Goal: Task Accomplishment & Management: Use online tool/utility

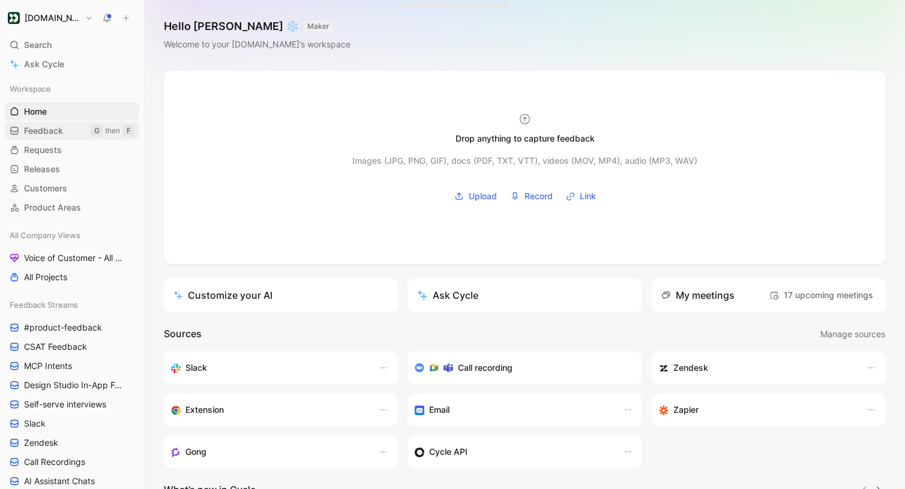
click at [33, 132] on span "Feedback" at bounding box center [43, 131] width 39 height 12
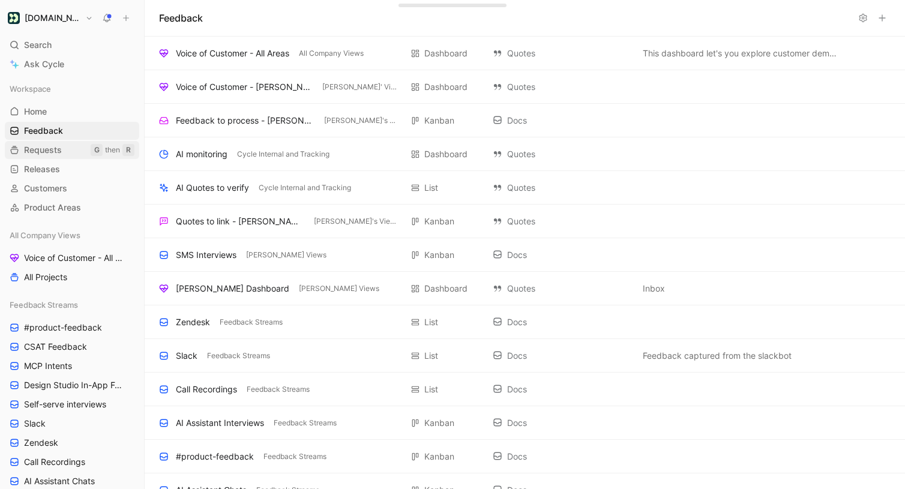
click at [29, 145] on span "Requests" at bounding box center [43, 150] width 38 height 12
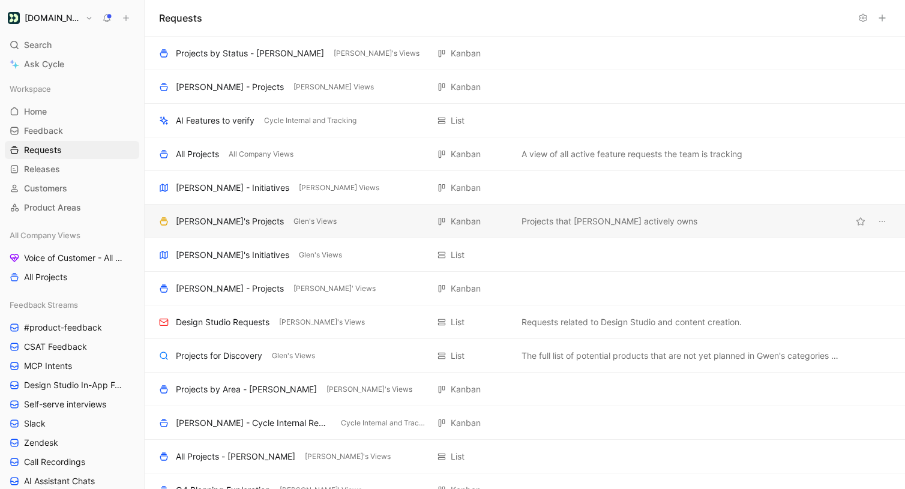
scroll to position [116, 0]
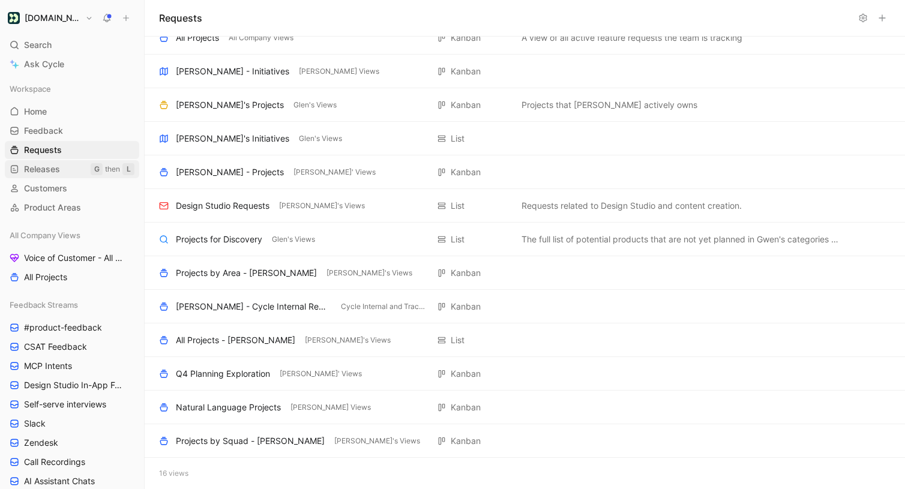
click at [56, 177] on link "Releases G then L" at bounding box center [72, 169] width 134 height 18
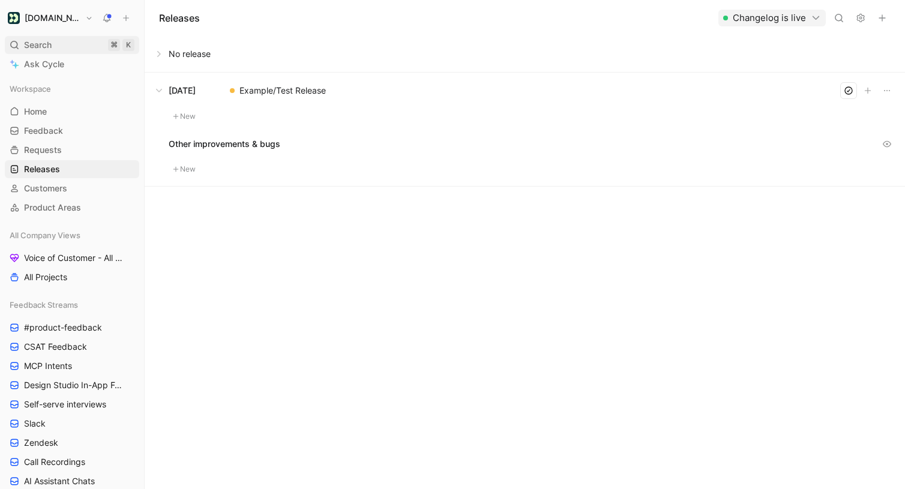
click at [76, 42] on div "Search ⌘ K" at bounding box center [72, 45] width 134 height 18
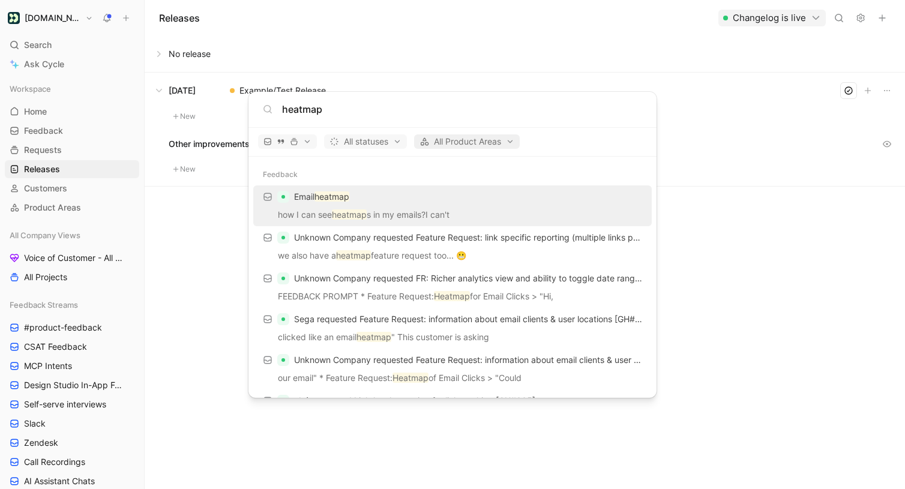
type input "heatmap"
click at [452, 148] on span "All Product Areas" at bounding box center [466, 141] width 95 height 14
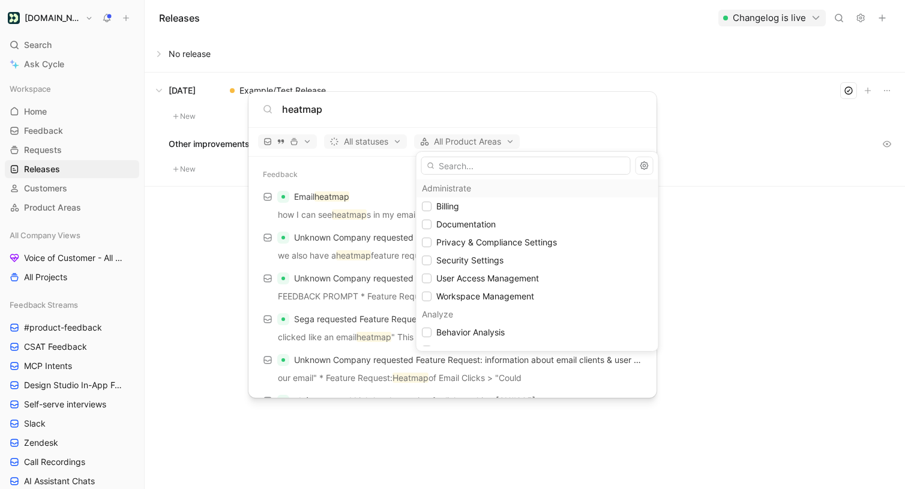
click at [454, 143] on div at bounding box center [452, 244] width 905 height 489
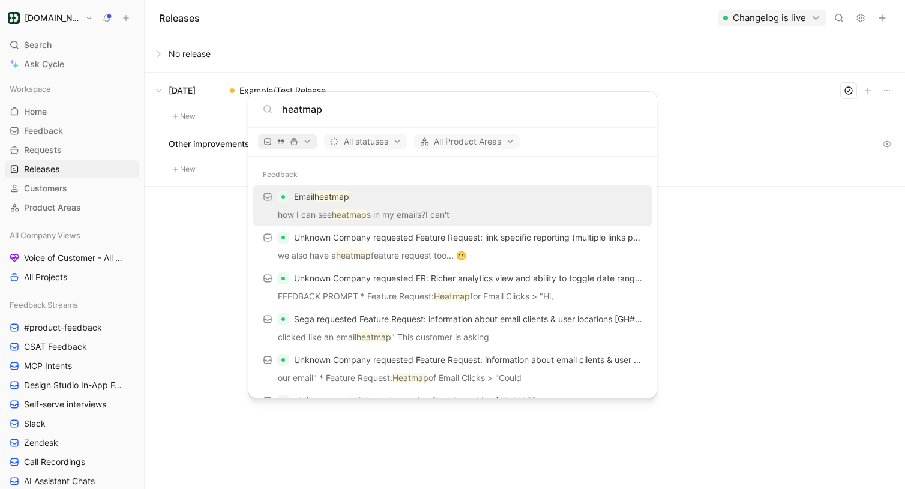
click at [297, 144] on icon "button" at bounding box center [294, 141] width 8 height 8
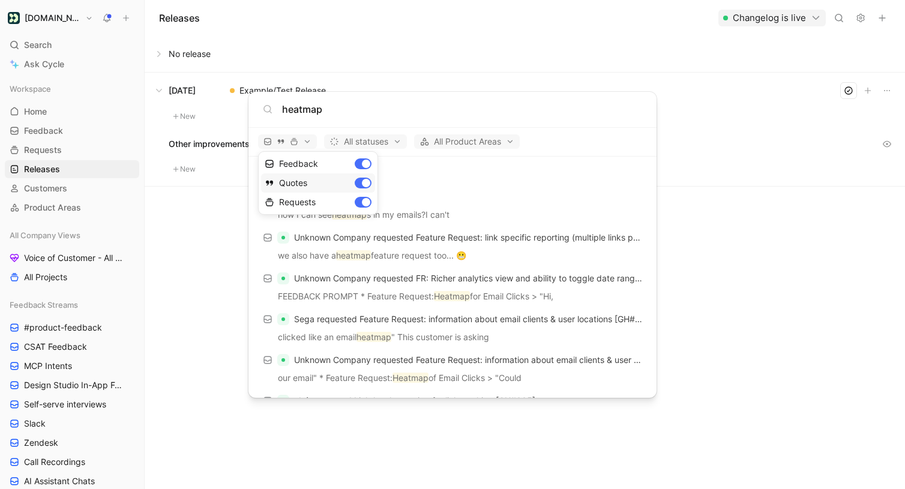
click at [363, 182] on div "Quotes" at bounding box center [318, 182] width 114 height 19
click at [362, 161] on div "Feedback" at bounding box center [318, 163] width 114 height 19
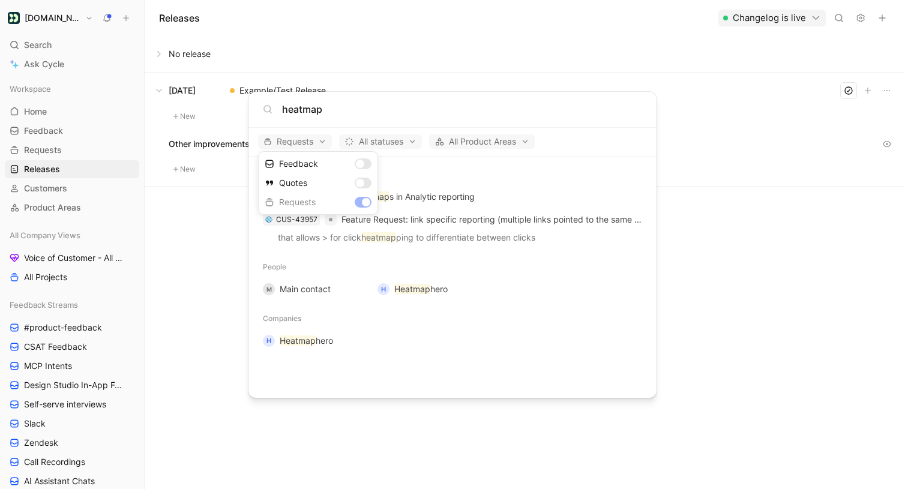
click at [413, 157] on div at bounding box center [452, 244] width 905 height 489
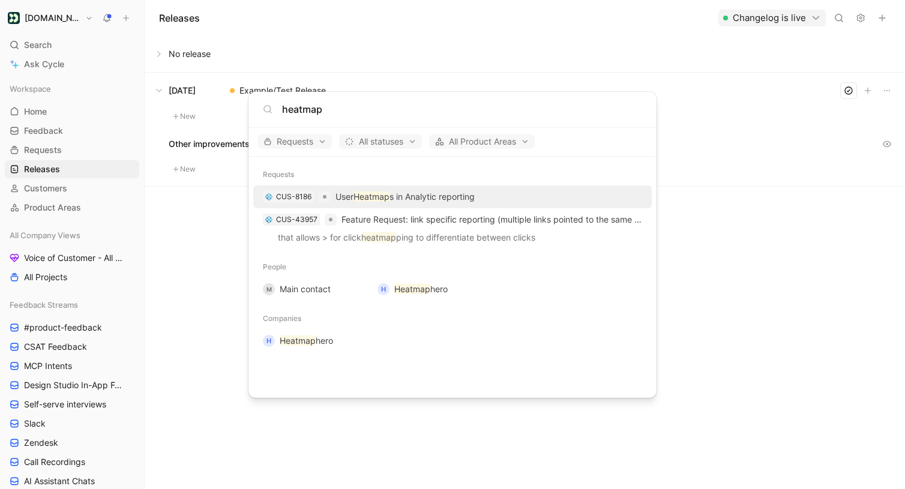
click at [494, 197] on div "CUS-8186 User Heatmap s in Analytic reporting" at bounding box center [452, 197] width 391 height 22
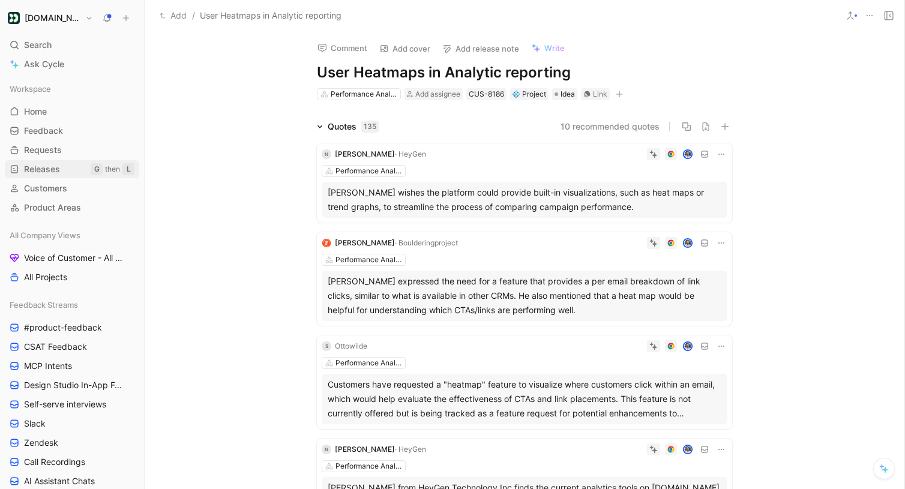
click at [79, 173] on link "Releases G then L" at bounding box center [72, 169] width 134 height 18
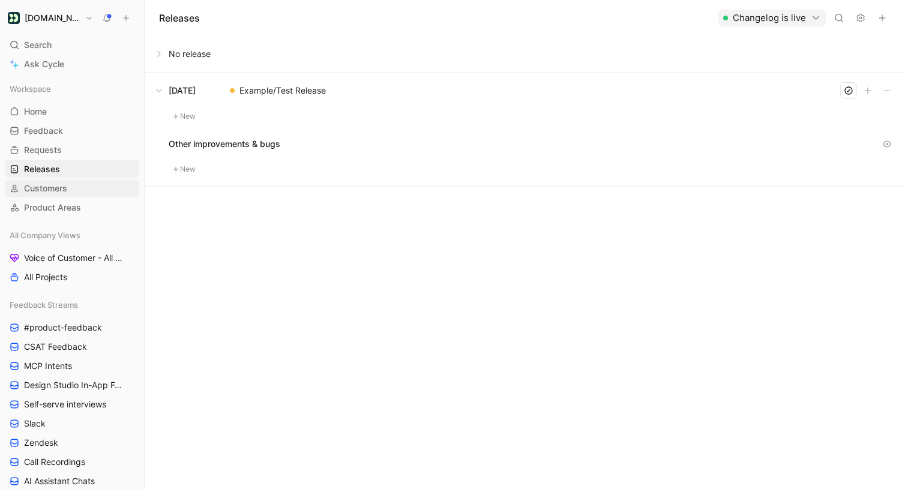
click at [81, 186] on link "Customers" at bounding box center [72, 188] width 134 height 18
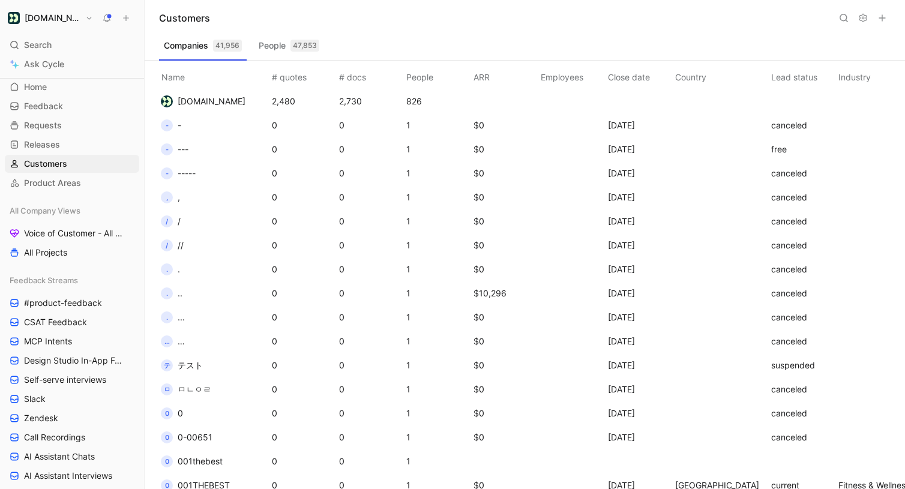
scroll to position [25, 0]
click at [61, 255] on span "All Projects" at bounding box center [45, 252] width 43 height 12
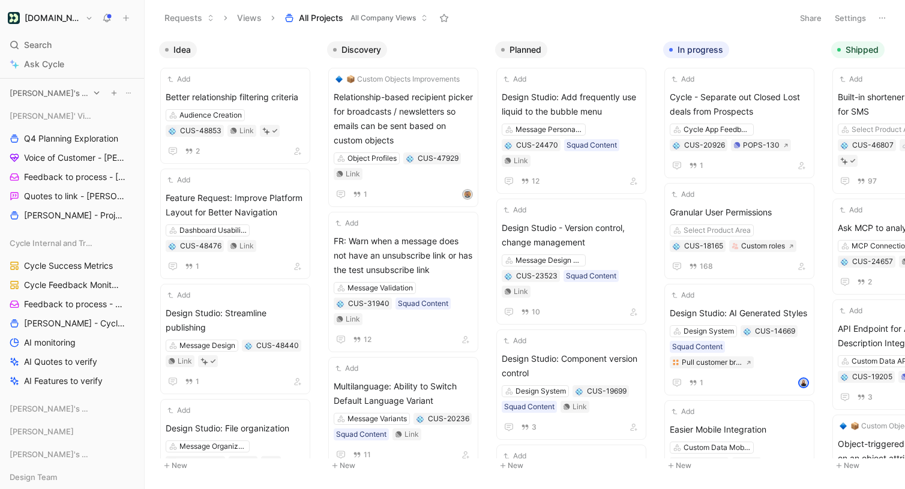
scroll to position [947, 0]
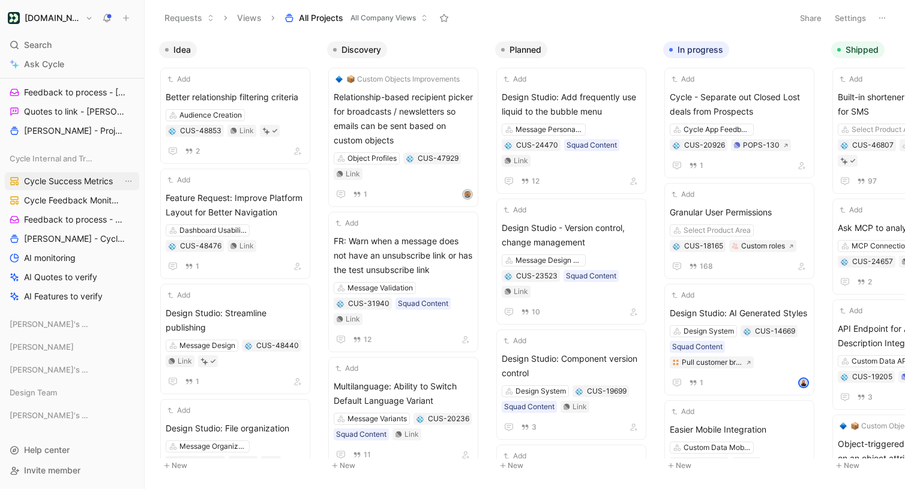
click at [77, 181] on span "Cycle Success Metrics" at bounding box center [68, 181] width 89 height 12
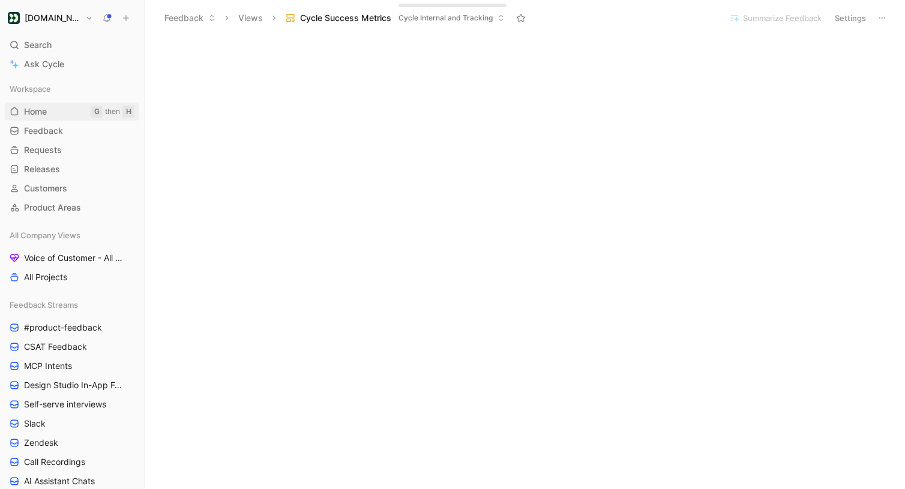
click at [32, 109] on span "Home" at bounding box center [35, 112] width 23 height 12
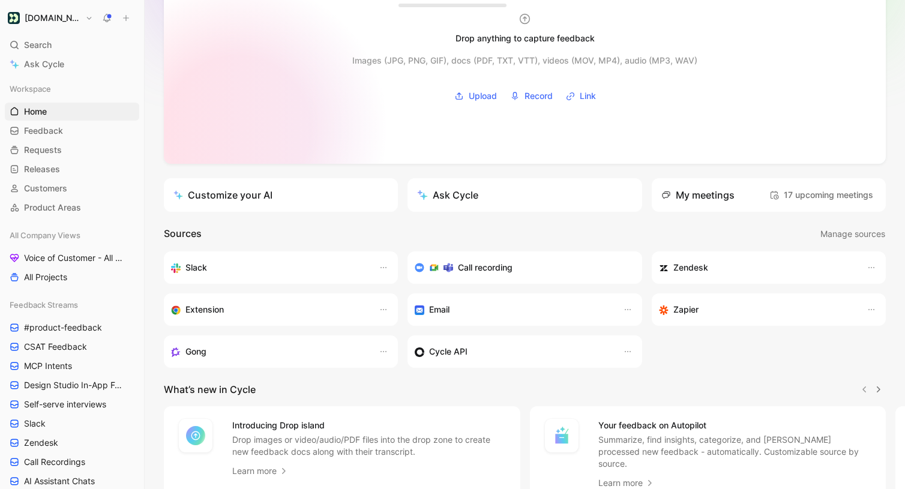
scroll to position [178, 0]
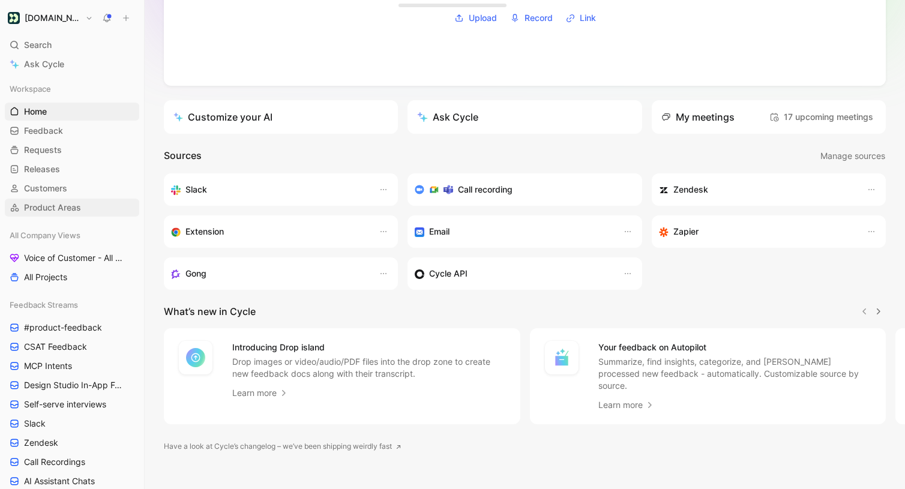
click at [71, 208] on span "Product Areas" at bounding box center [52, 208] width 57 height 12
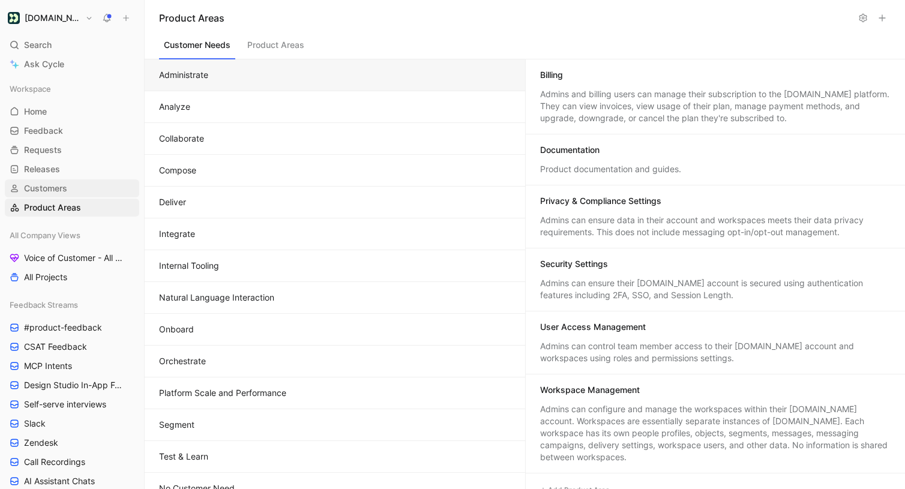
click at [74, 190] on link "Customers" at bounding box center [72, 188] width 134 height 18
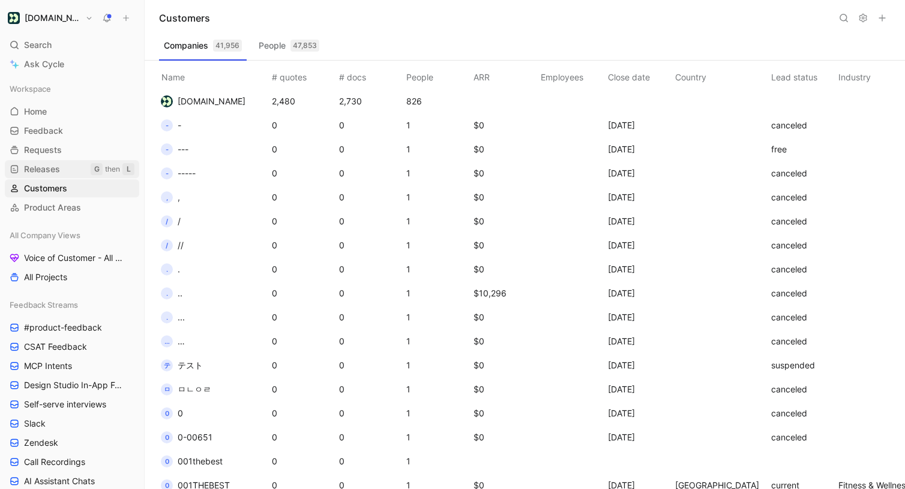
click at [78, 169] on link "Releases G then L" at bounding box center [72, 169] width 134 height 18
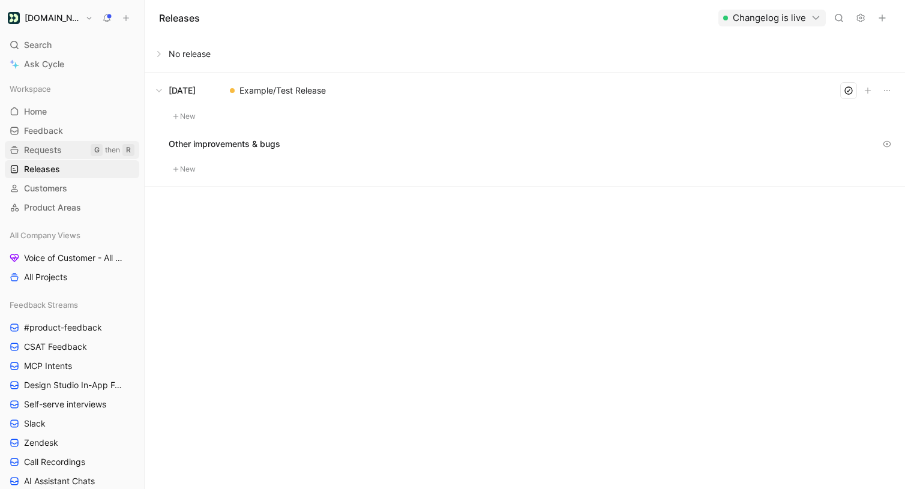
click at [76, 145] on link "Requests G then R" at bounding box center [72, 150] width 134 height 18
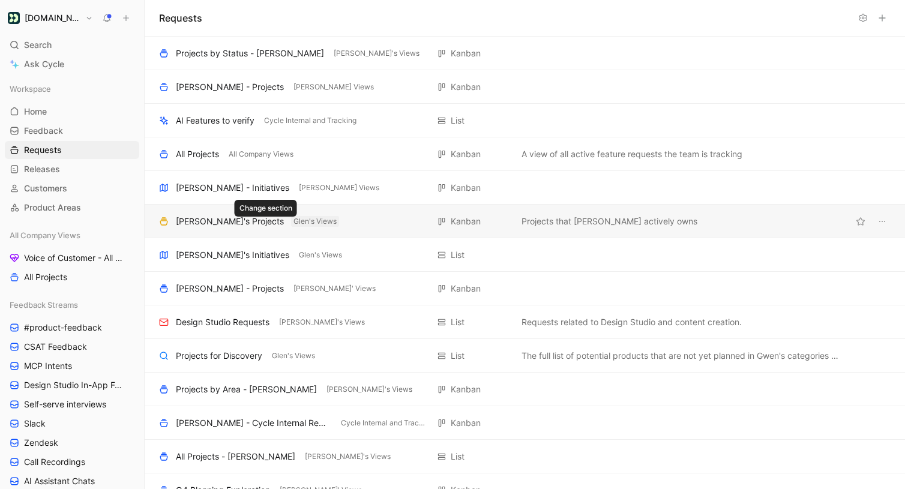
scroll to position [116, 0]
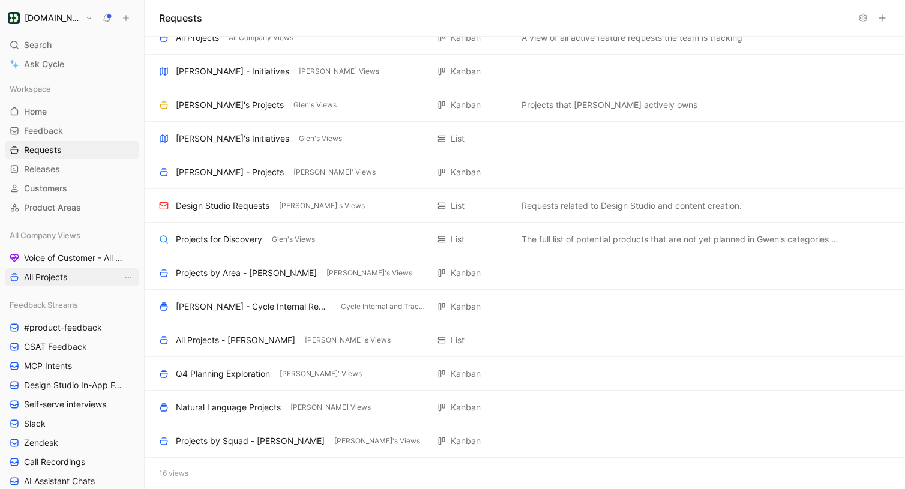
click at [50, 269] on link "All Projects" at bounding box center [72, 277] width 134 height 18
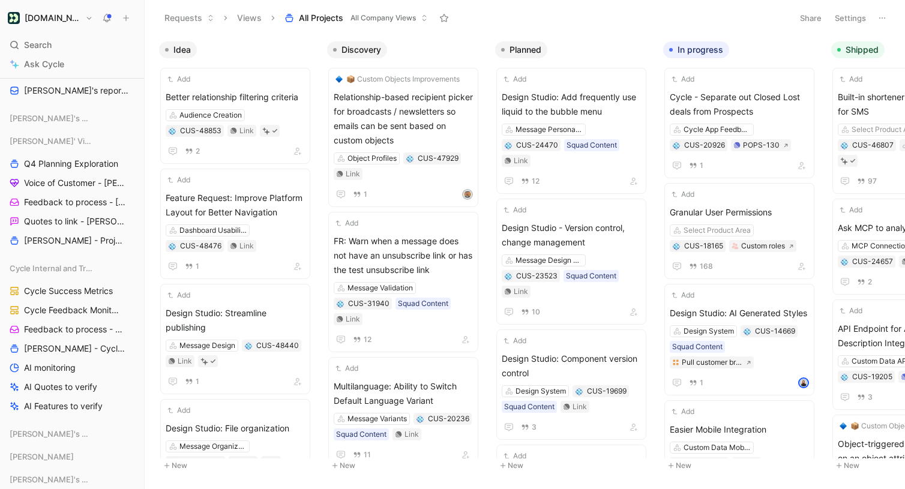
scroll to position [928, 0]
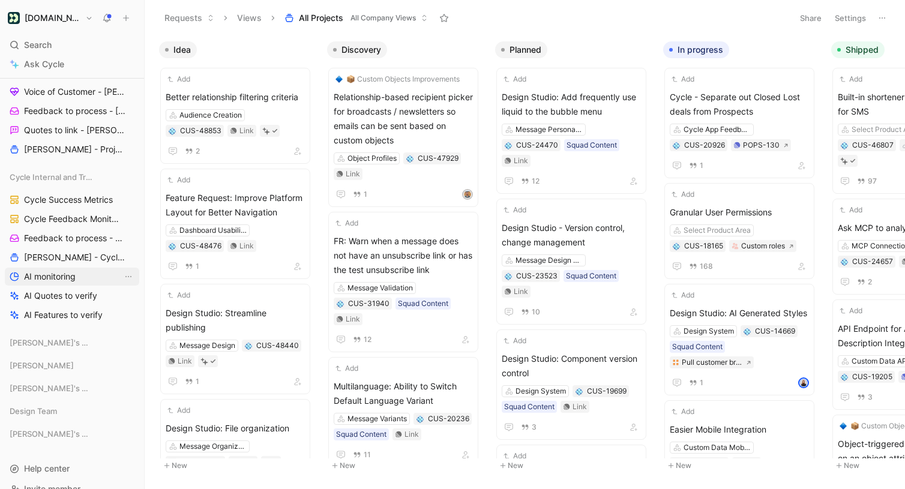
click at [59, 278] on span "AI monitoring" at bounding box center [50, 277] width 52 height 12
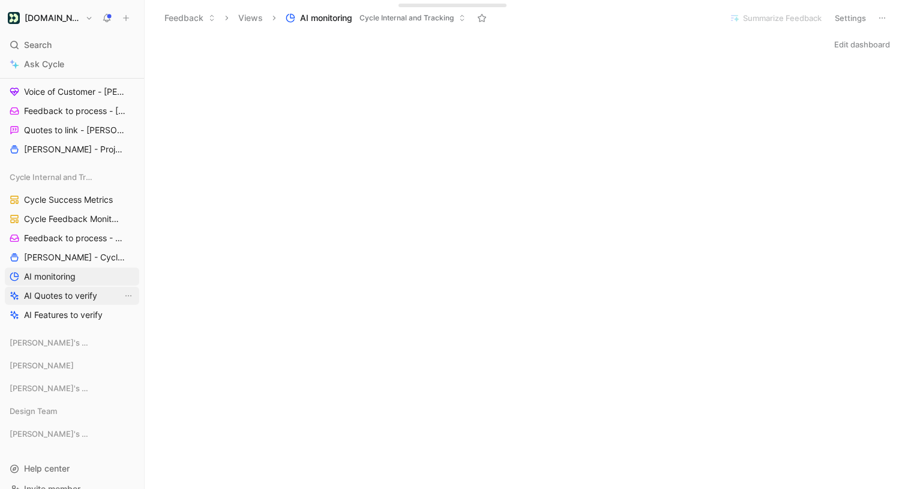
scroll to position [947, 0]
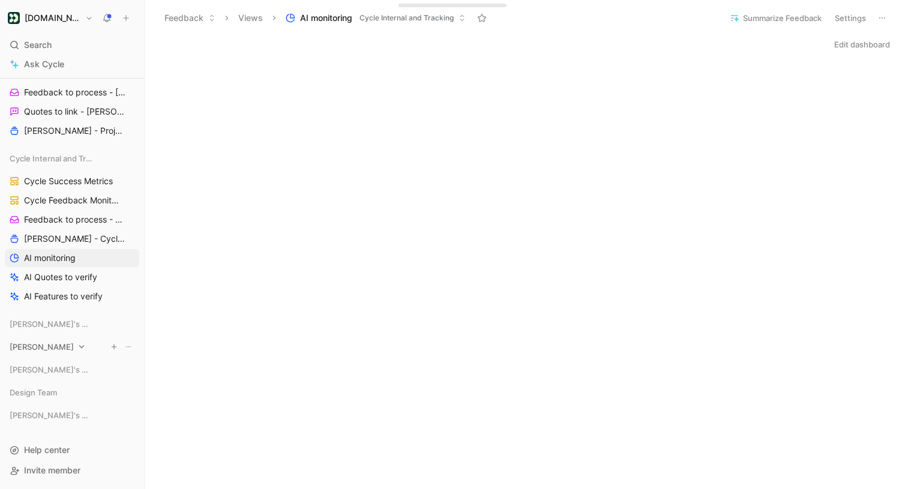
click at [54, 346] on div "[PERSON_NAME]" at bounding box center [72, 347] width 134 height 18
click at [51, 369] on span "Voice of Customer - [PERSON_NAME]" at bounding box center [73, 370] width 98 height 12
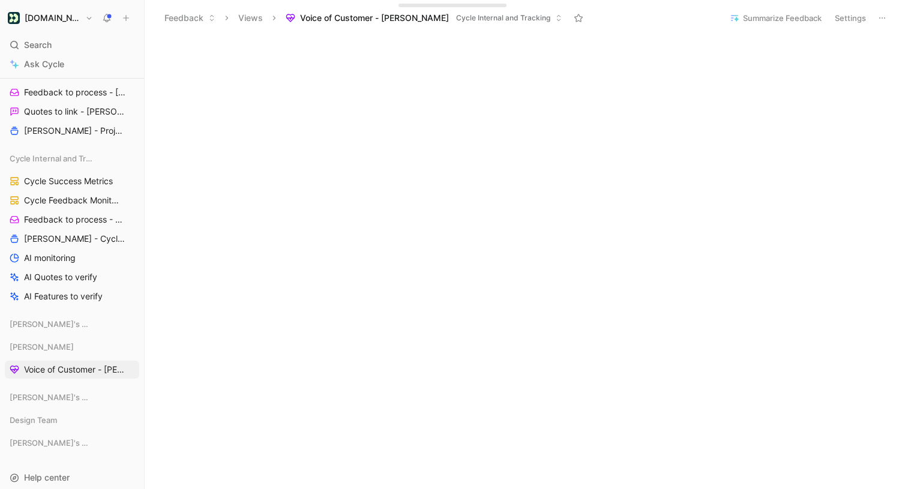
scroll to position [172, 0]
click at [77, 346] on icon at bounding box center [81, 347] width 8 height 8
click at [50, 416] on span "Design Team" at bounding box center [33, 420] width 47 height 12
click at [77, 344] on icon at bounding box center [81, 347] width 8 height 8
click at [45, 421] on span "Design Team" at bounding box center [33, 420] width 47 height 12
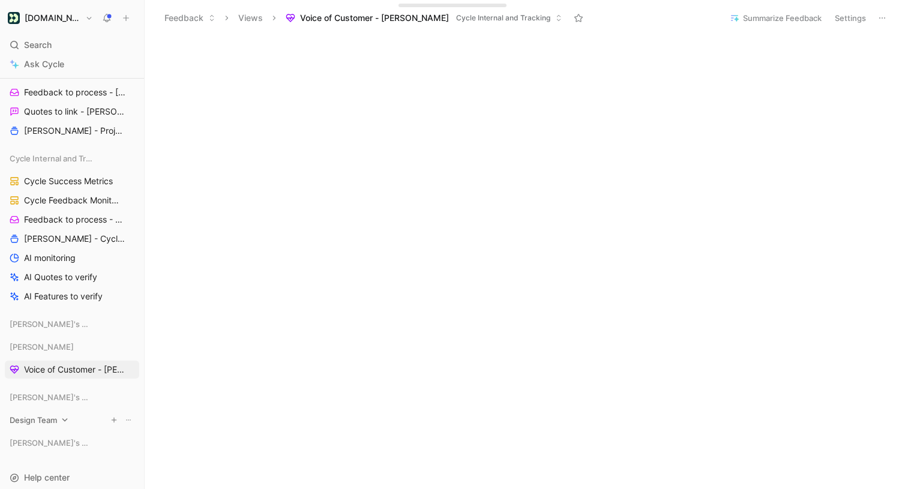
click at [50, 421] on span "Design Team" at bounding box center [33, 420] width 47 height 12
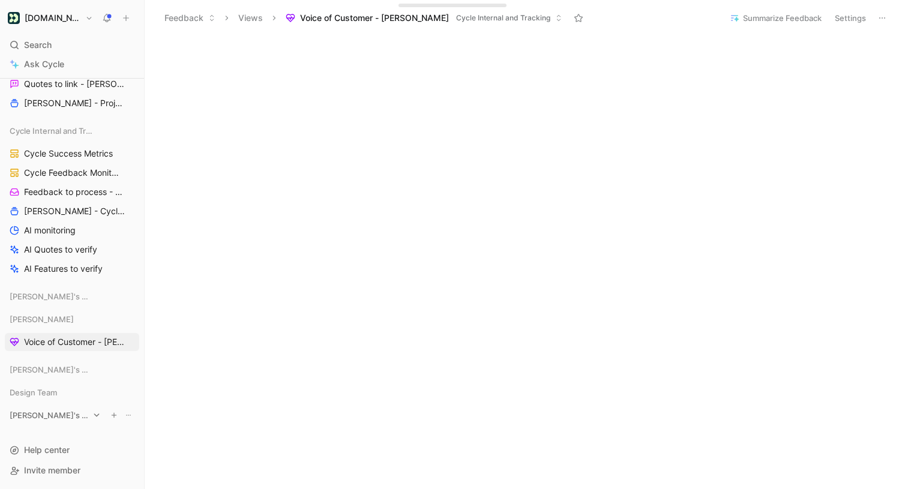
click at [55, 415] on span "[PERSON_NAME]'s Views" at bounding box center [49, 415] width 79 height 12
click at [54, 438] on span "Data Experiences" at bounding box center [58, 438] width 69 height 12
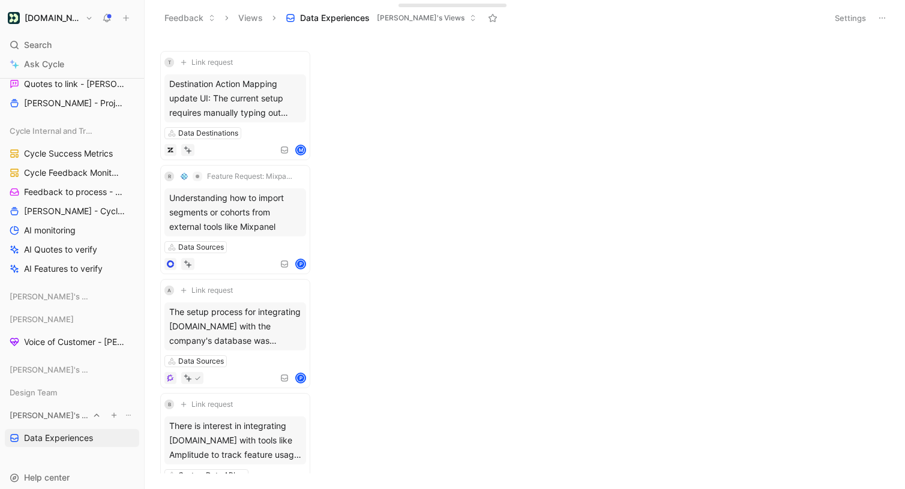
click at [55, 417] on span "[PERSON_NAME]'s Views" at bounding box center [49, 415] width 79 height 12
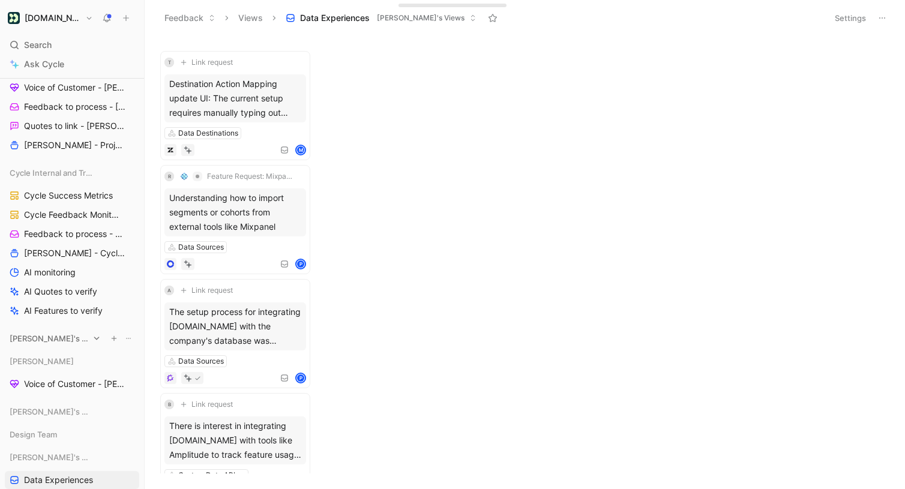
scroll to position [925, 0]
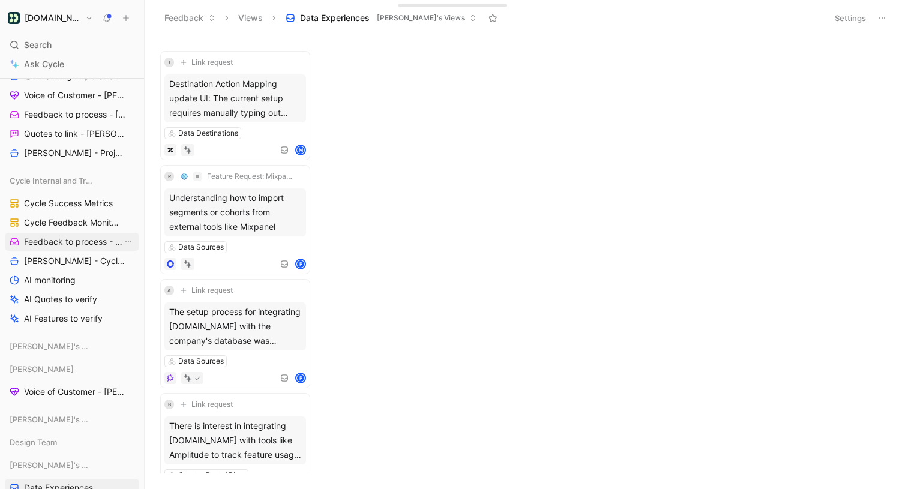
click at [78, 239] on span "Feedback to process - Cycle Internal" at bounding box center [73, 242] width 98 height 12
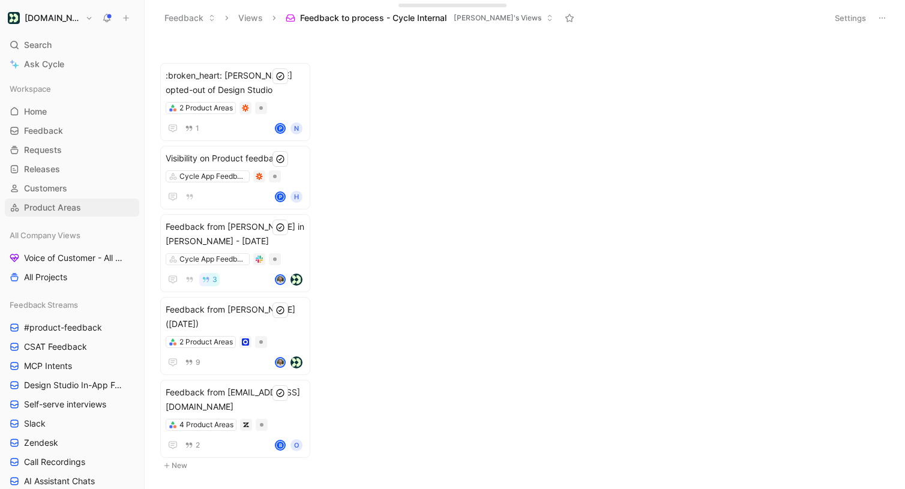
click at [67, 209] on span "Product Areas" at bounding box center [52, 208] width 57 height 12
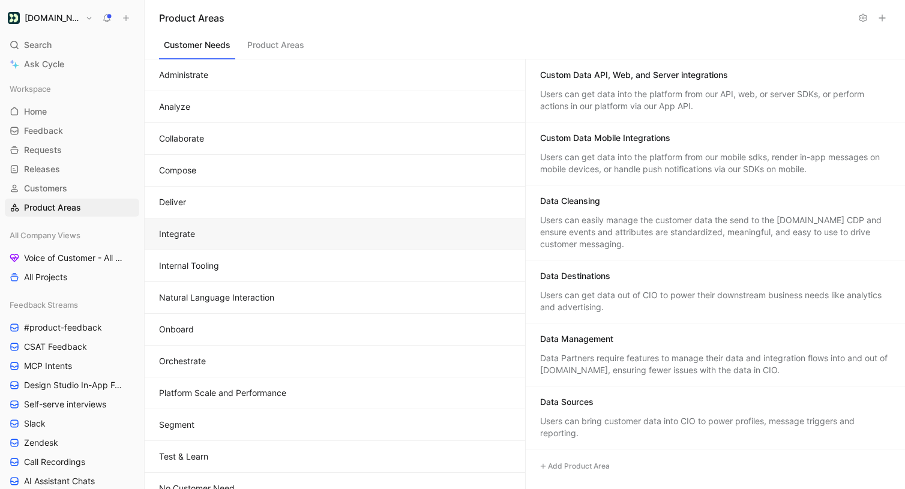
click at [200, 230] on button "Integrate" at bounding box center [335, 234] width 380 height 32
click at [610, 202] on div "Data Cleansing" at bounding box center [715, 202] width 351 height 14
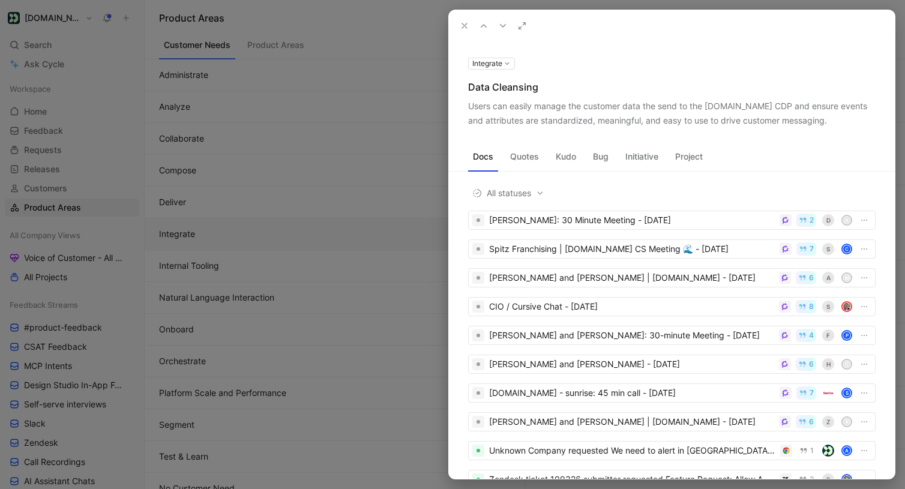
click at [645, 148] on button "Initiative" at bounding box center [641, 156] width 43 height 19
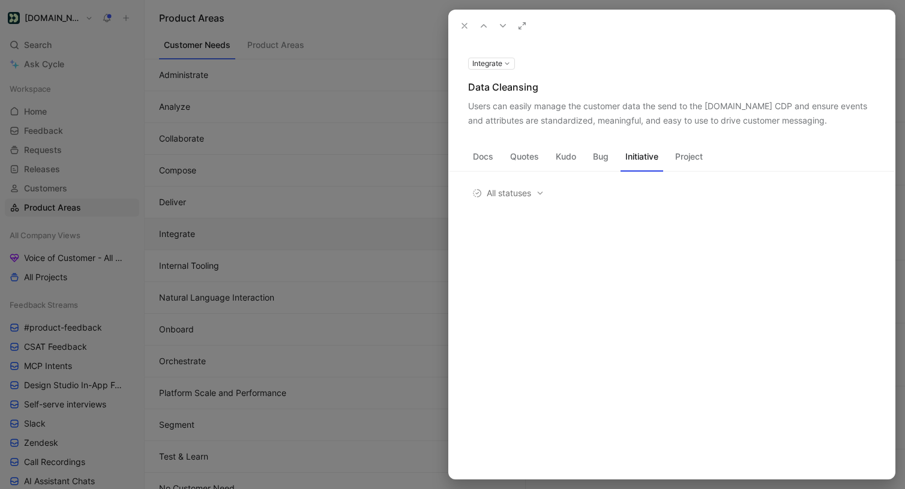
click at [700, 150] on button "Project" at bounding box center [688, 156] width 37 height 19
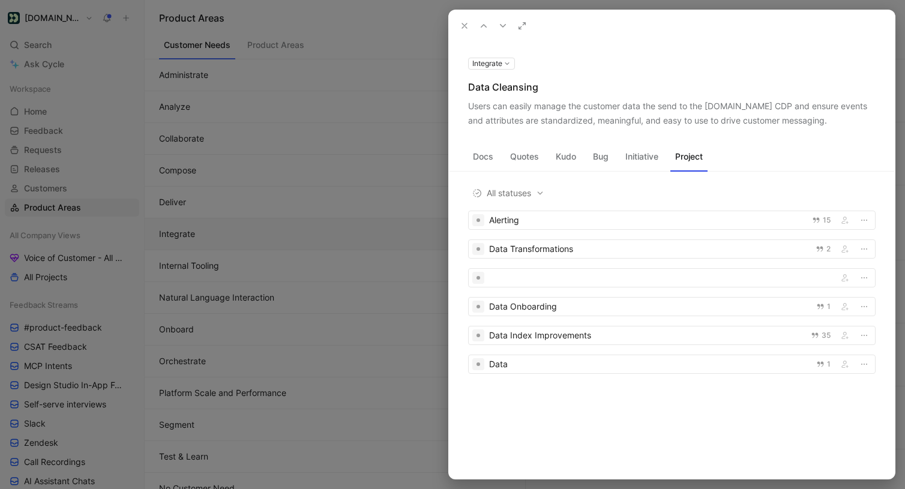
click at [308, 260] on div at bounding box center [452, 244] width 905 height 489
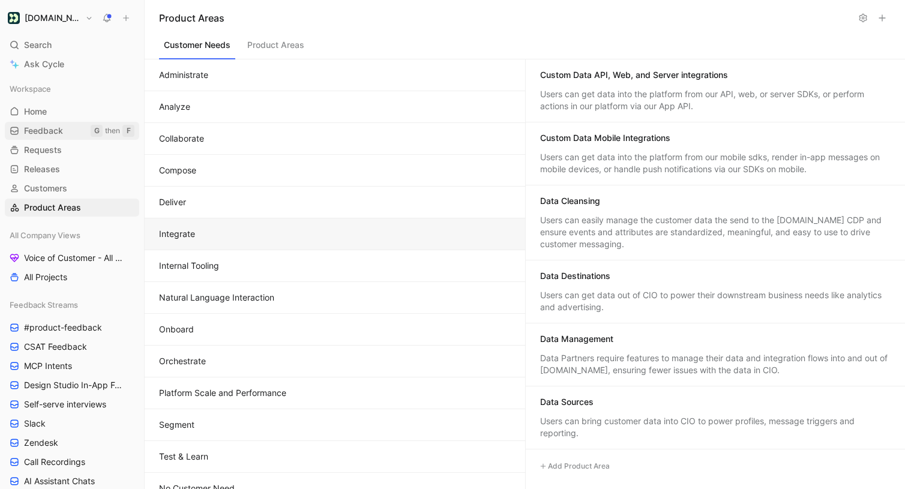
click at [88, 134] on link "Feedback G then F" at bounding box center [72, 131] width 134 height 18
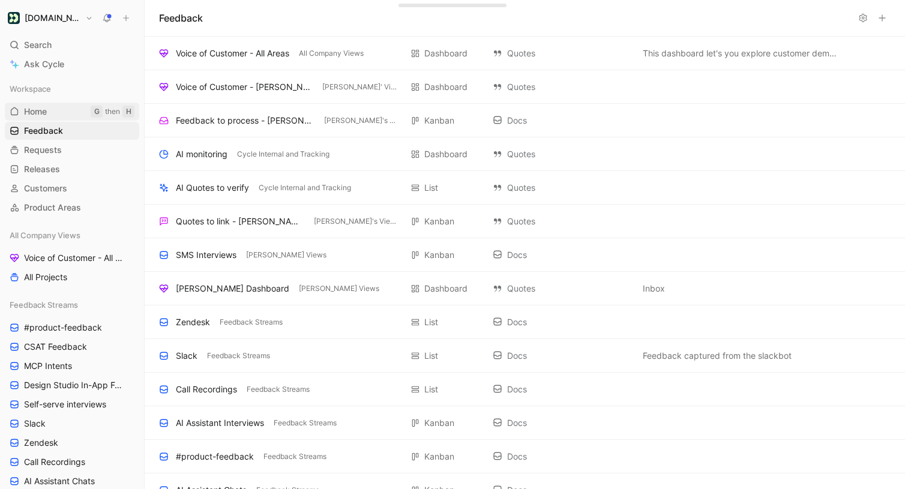
click at [65, 116] on link "Home G then H" at bounding box center [72, 112] width 134 height 18
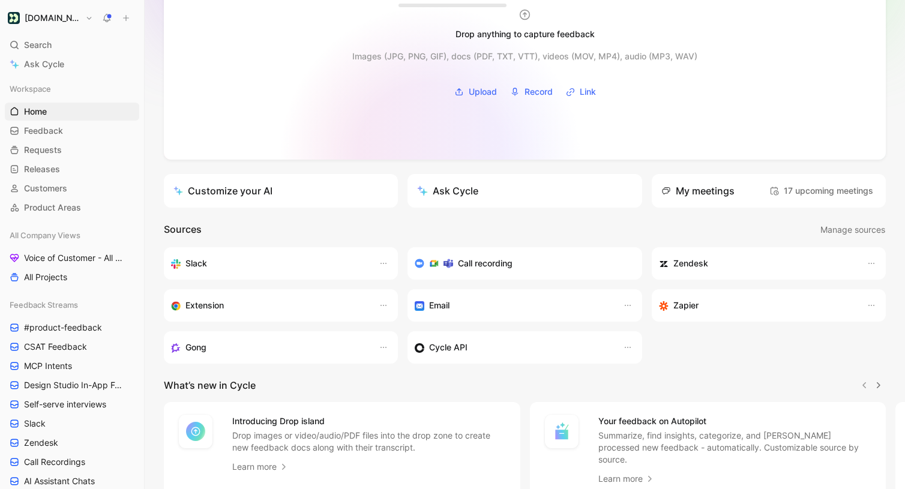
scroll to position [178, 0]
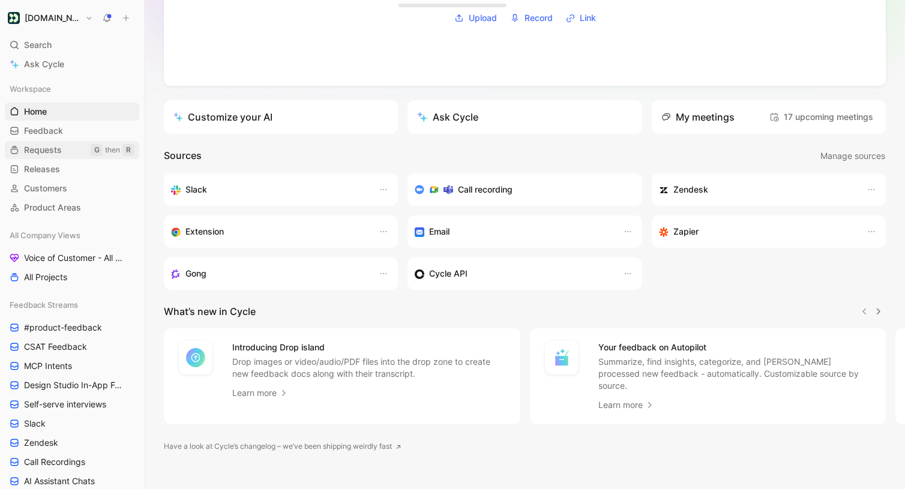
click at [58, 149] on span "Requests" at bounding box center [43, 150] width 38 height 12
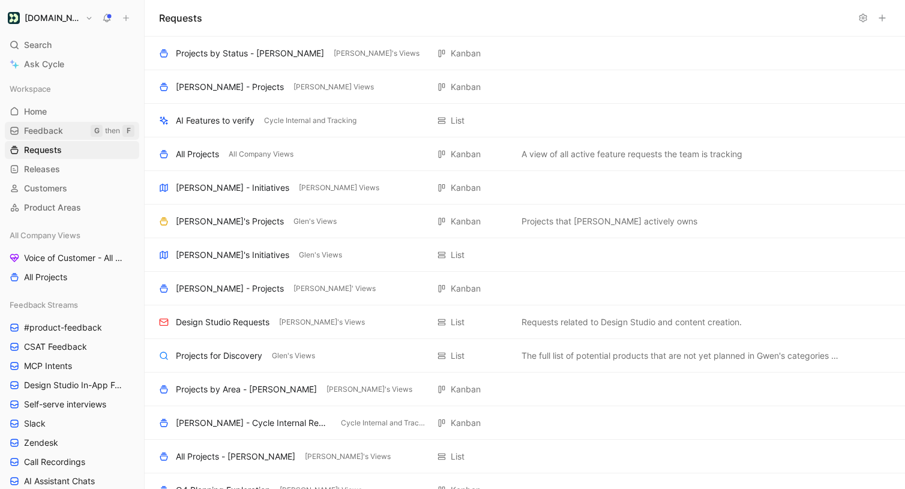
click at [71, 132] on link "Feedback G then F" at bounding box center [72, 131] width 134 height 18
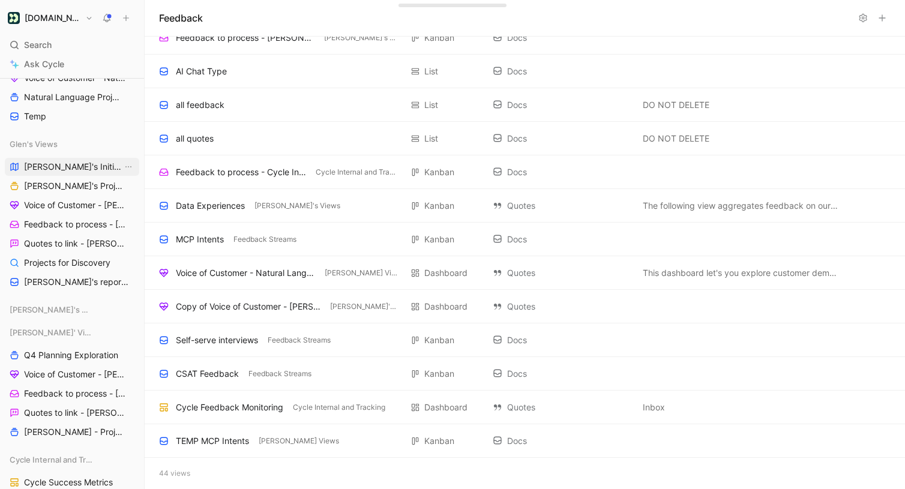
scroll to position [675, 0]
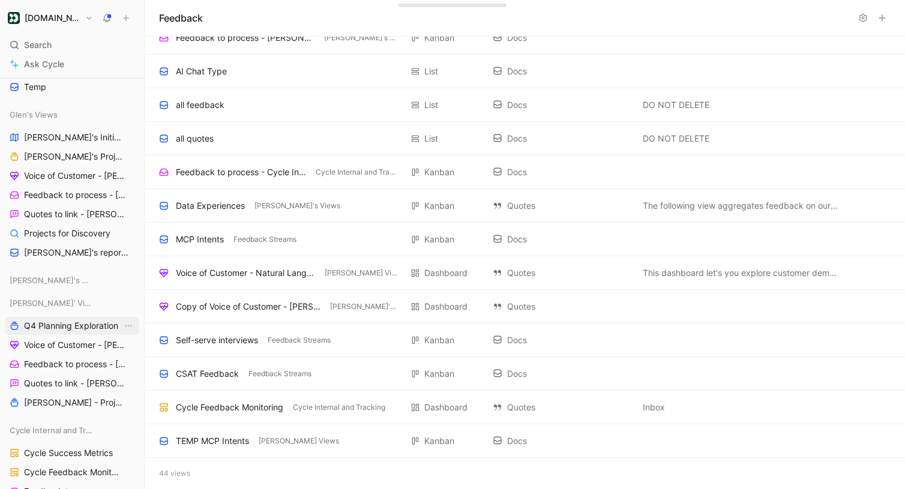
click at [70, 326] on span "Q4 Planning Exploration" at bounding box center [71, 326] width 94 height 12
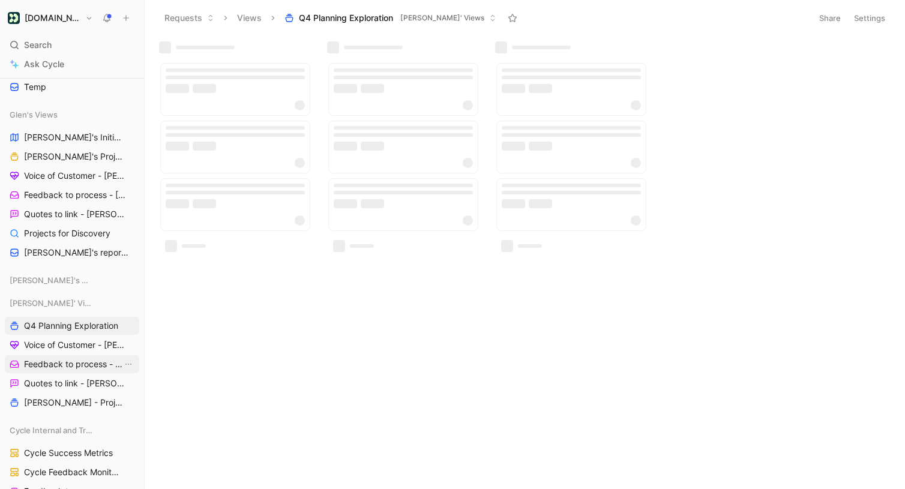
click at [58, 365] on span "Feedback to process - [PERSON_NAME]" at bounding box center [73, 364] width 98 height 12
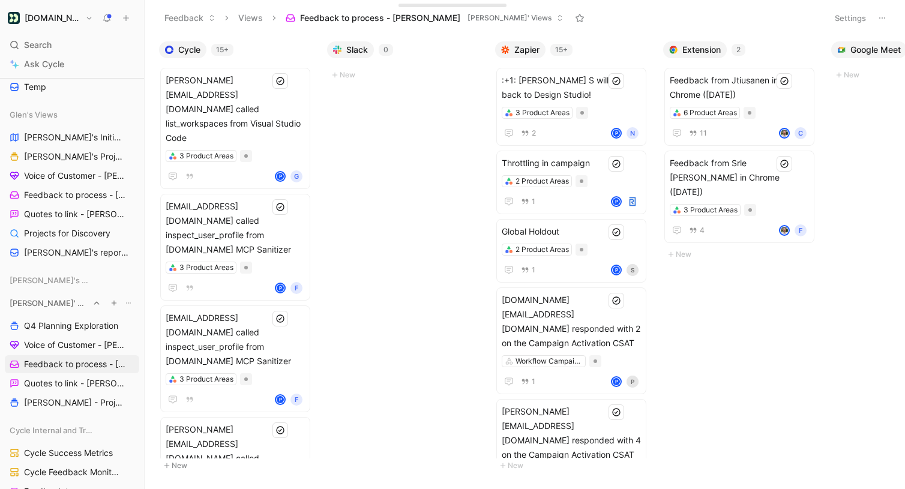
click at [116, 301] on icon "button" at bounding box center [113, 302] width 7 height 7
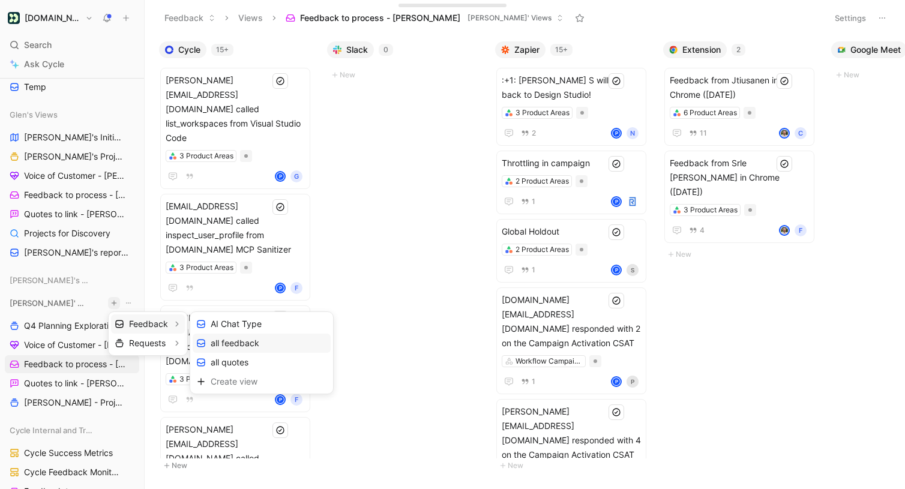
click at [239, 337] on span "all feedback" at bounding box center [235, 342] width 49 height 11
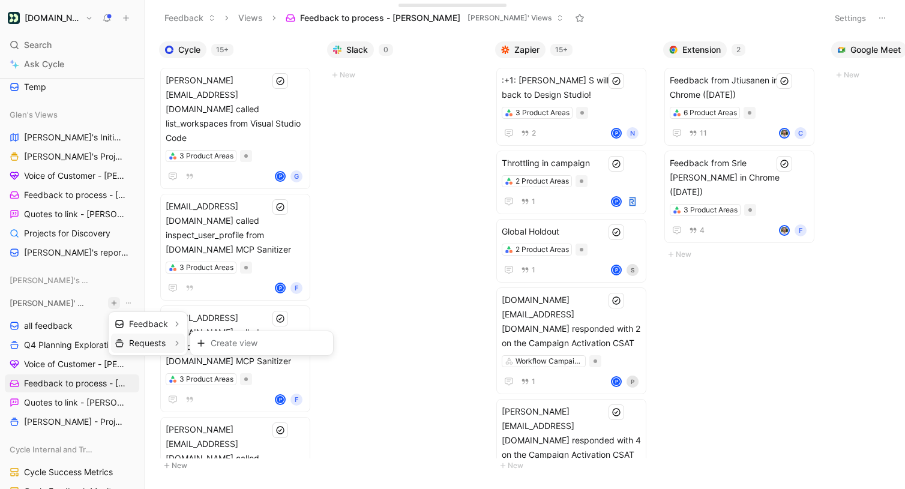
click at [160, 340] on span "Requests" at bounding box center [147, 342] width 37 height 11
click at [233, 336] on div "Create view" at bounding box center [262, 343] width 138 height 19
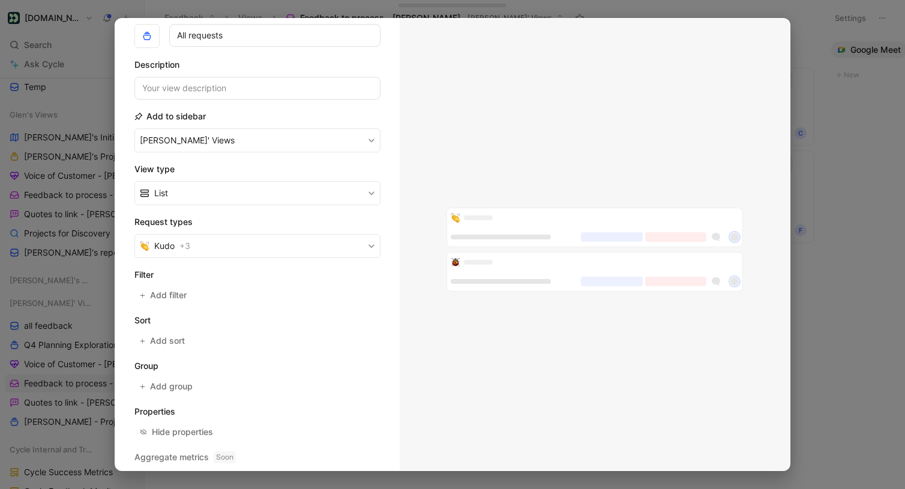
scroll to position [104, 0]
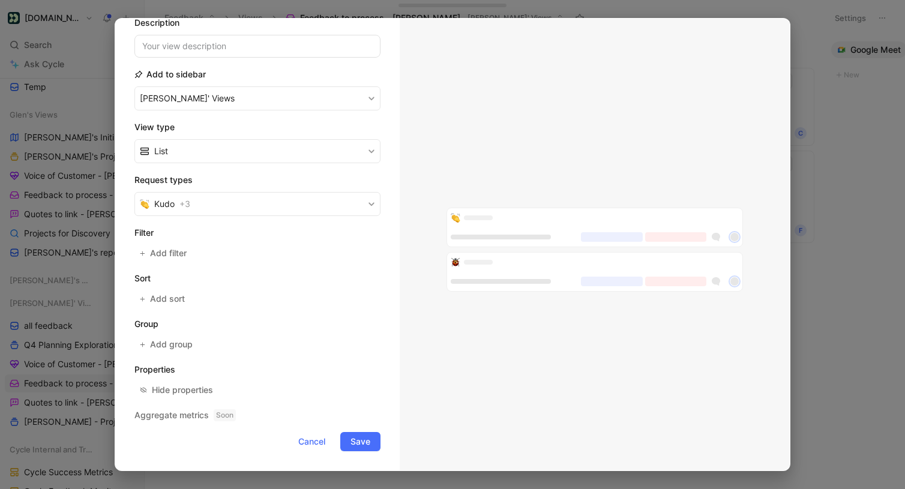
type input "All requests"
click at [365, 451] on div "Create request view Icon View name All requests Description Add to sidebar [PER…" at bounding box center [257, 245] width 284 height 452
click at [365, 436] on span "Save" at bounding box center [360, 441] width 20 height 14
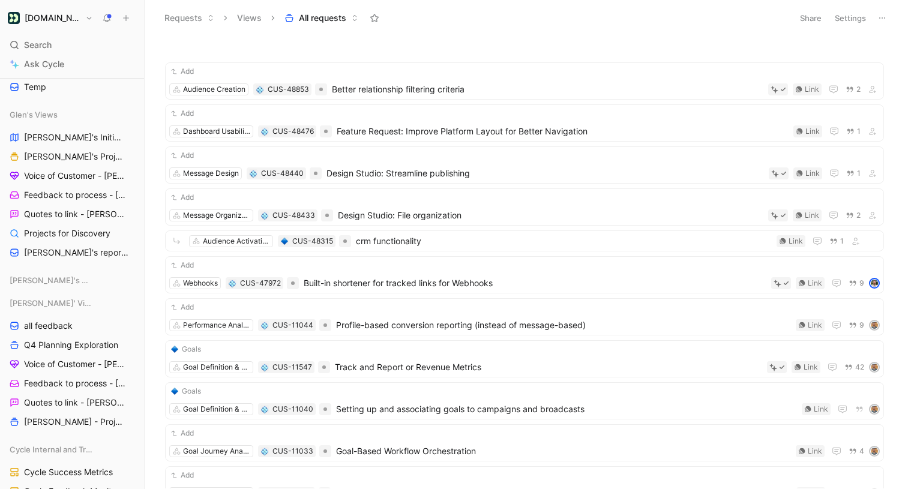
click at [348, 25] on button "All requests" at bounding box center [321, 18] width 85 height 18
click at [876, 19] on button at bounding box center [882, 18] width 17 height 17
click at [343, 6] on header "Requests Views All requests Share Settings" at bounding box center [525, 18] width 760 height 36
click at [343, 12] on span "All requests" at bounding box center [322, 18] width 47 height 12
click at [291, 13] on icon at bounding box center [289, 18] width 10 height 10
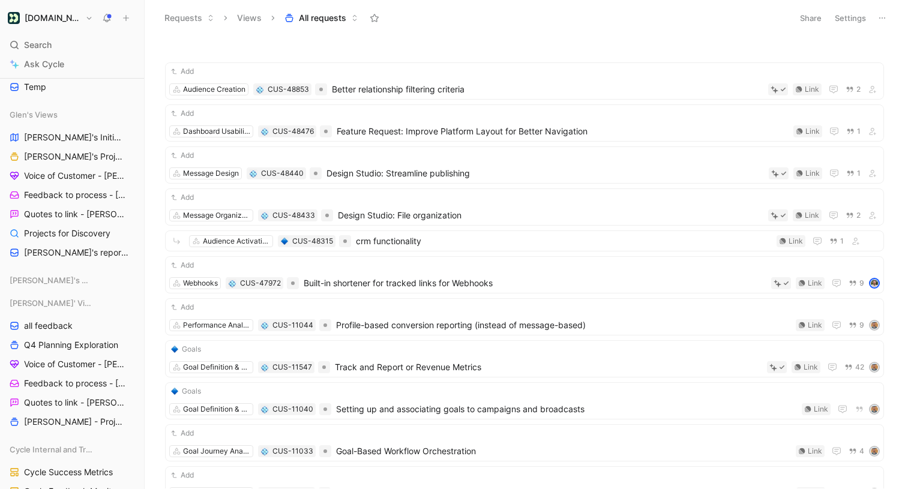
click at [847, 15] on button "Settings" at bounding box center [850, 18] width 42 height 17
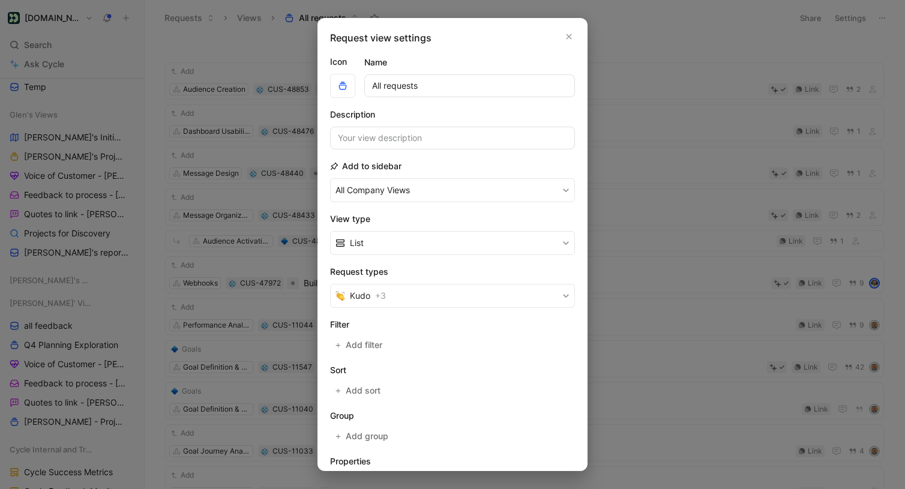
scroll to position [82, 0]
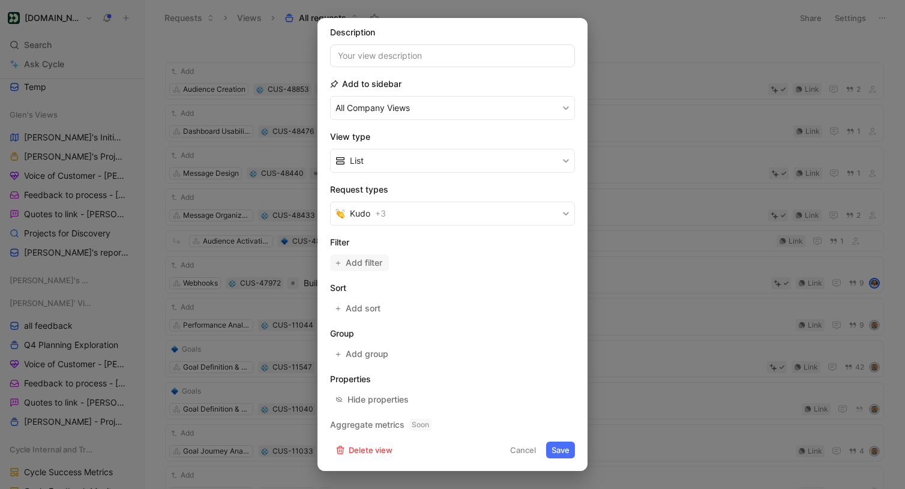
click at [351, 260] on span "Add filter" at bounding box center [365, 263] width 38 height 14
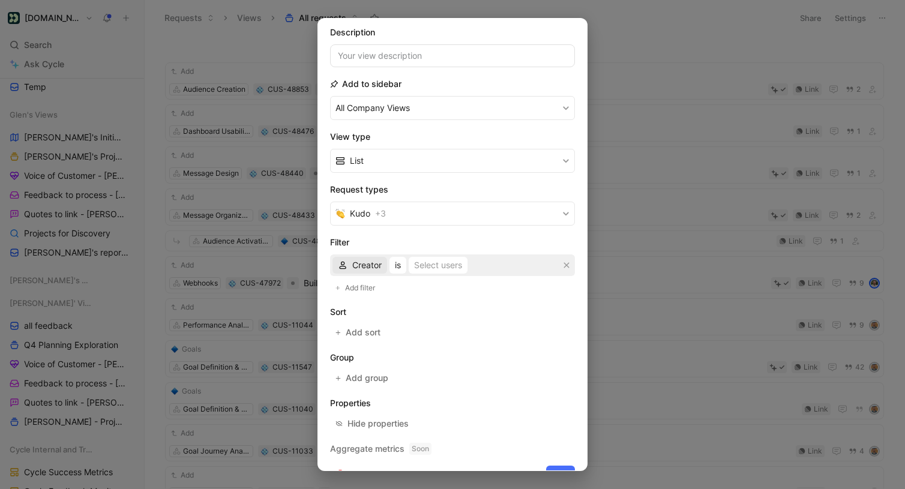
click at [368, 268] on span "Creator" at bounding box center [366, 265] width 29 height 14
click at [396, 206] on button "Kudo + 3" at bounding box center [452, 214] width 245 height 24
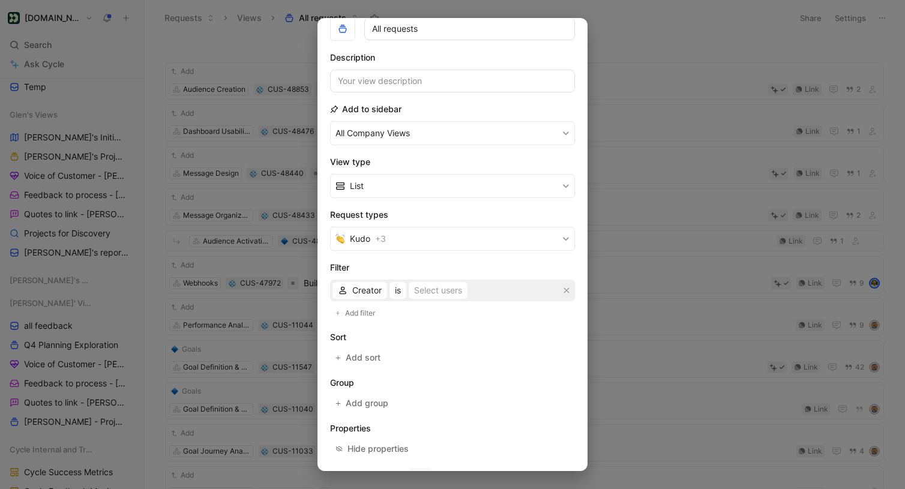
scroll to position [0, 0]
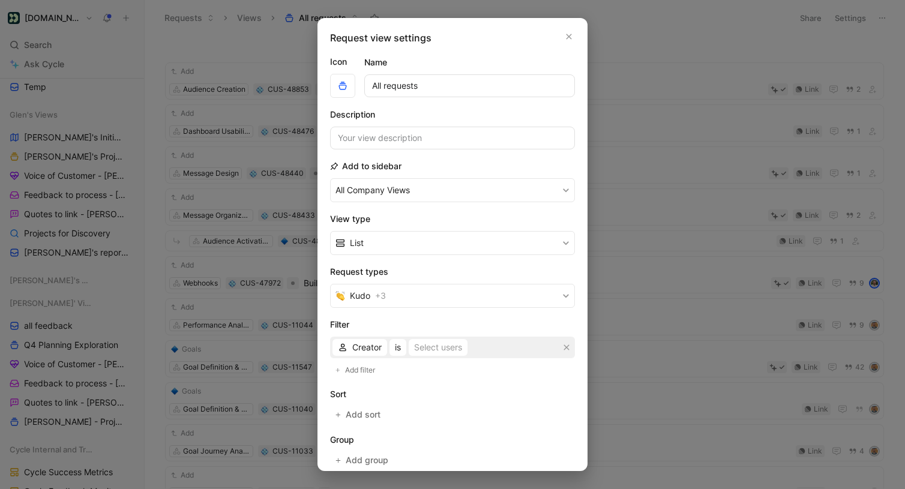
click at [567, 29] on div "Request view settings Icon Name All requests Description Add to sidebar All Com…" at bounding box center [452, 244] width 270 height 453
click at [569, 34] on icon "button" at bounding box center [568, 37] width 7 height 10
